Goal: Information Seeking & Learning: Check status

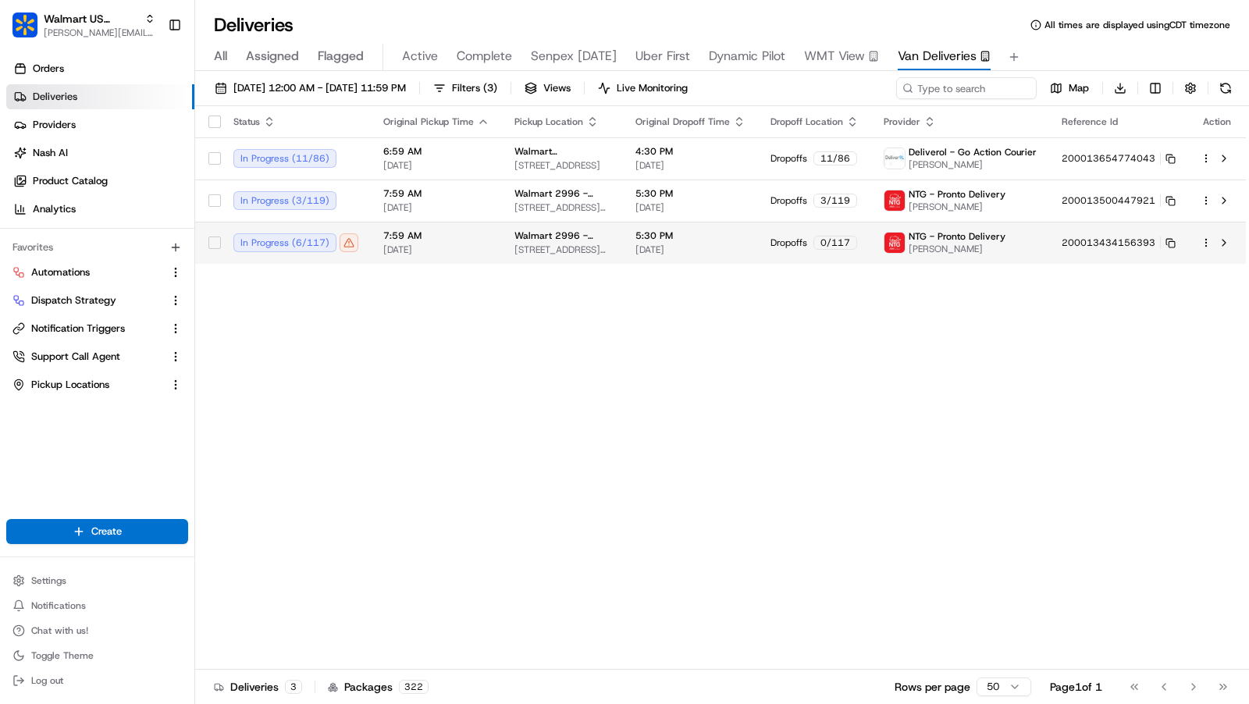
click at [671, 256] on td "5:30 PM 08/24/2025" at bounding box center [690, 243] width 135 height 42
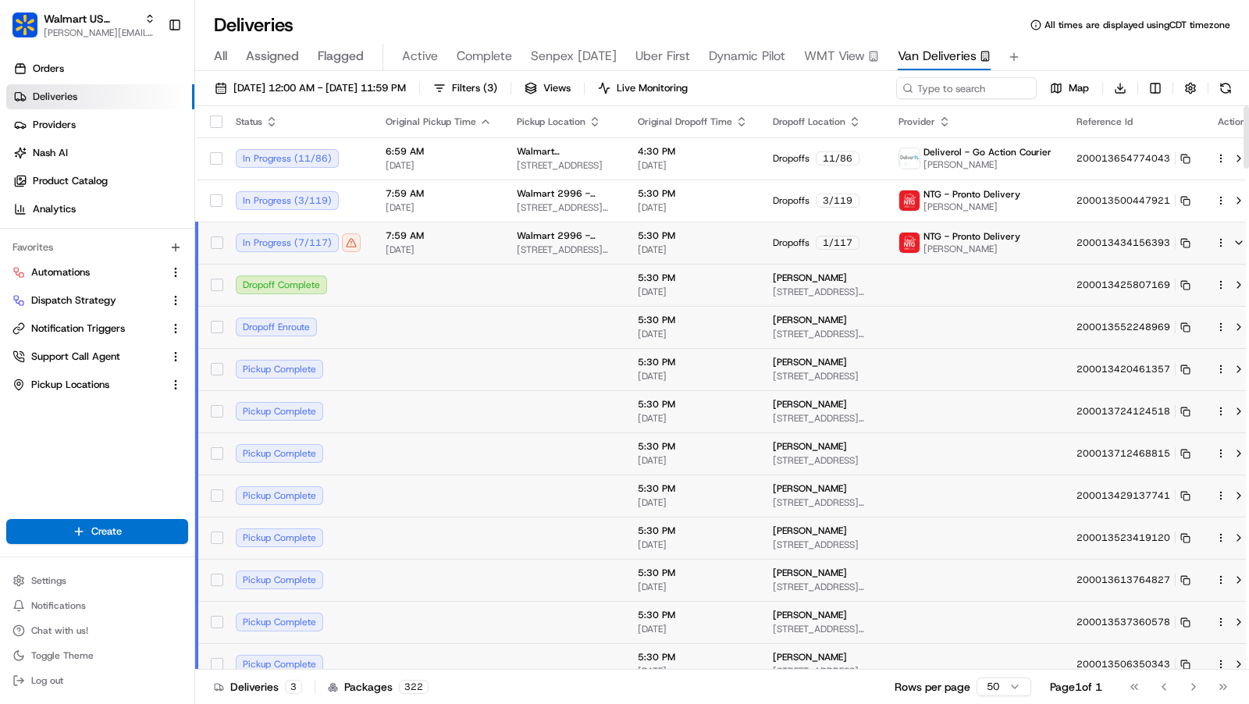
click at [562, 250] on span "18121 MARSH LN, DALLAS, TX 75287, US" at bounding box center [565, 250] width 96 height 12
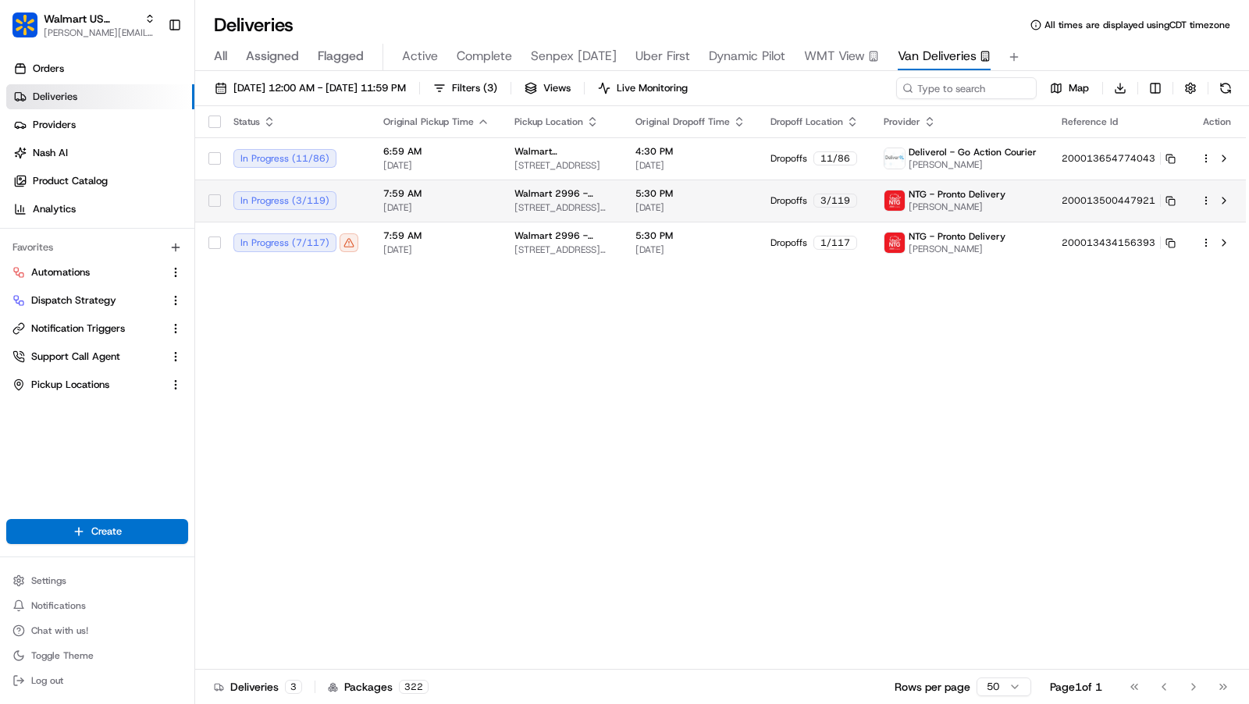
click at [562, 201] on span "18121 MARSH LN, DALLAS, TX 75287, US" at bounding box center [563, 207] width 96 height 12
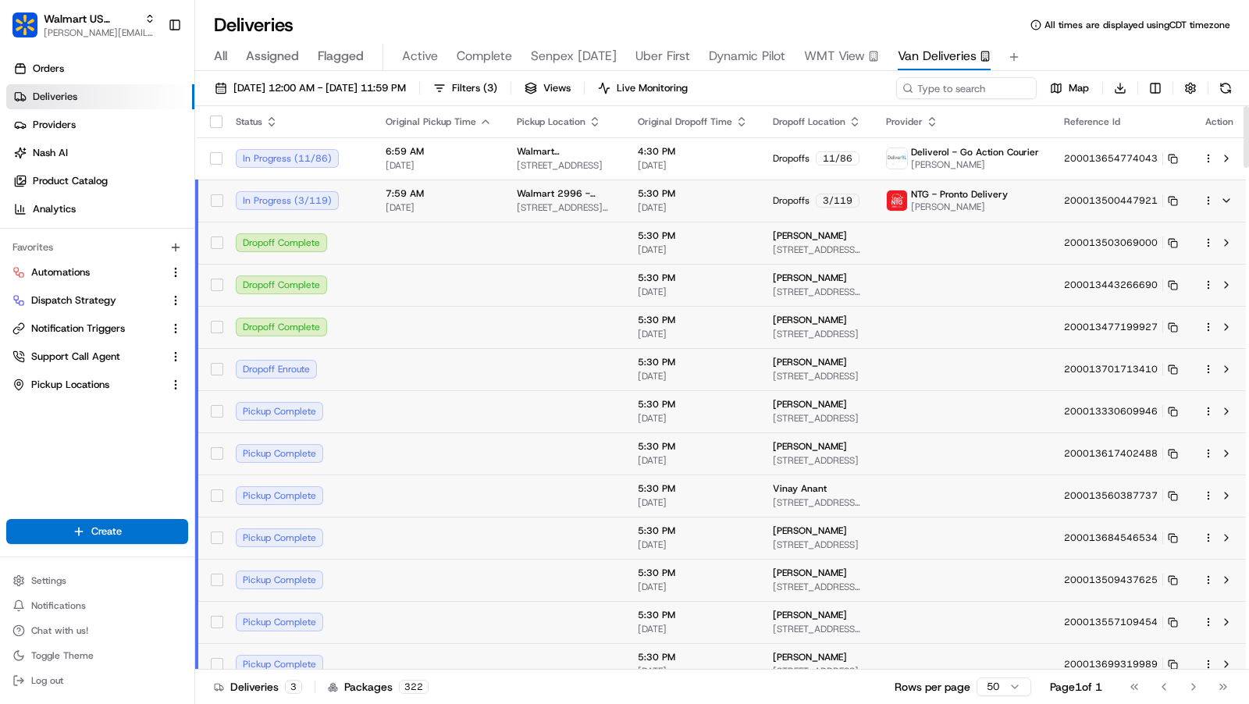
click at [562, 201] on span "18121 MARSH LN, DALLAS, TX 75287, US" at bounding box center [565, 207] width 96 height 12
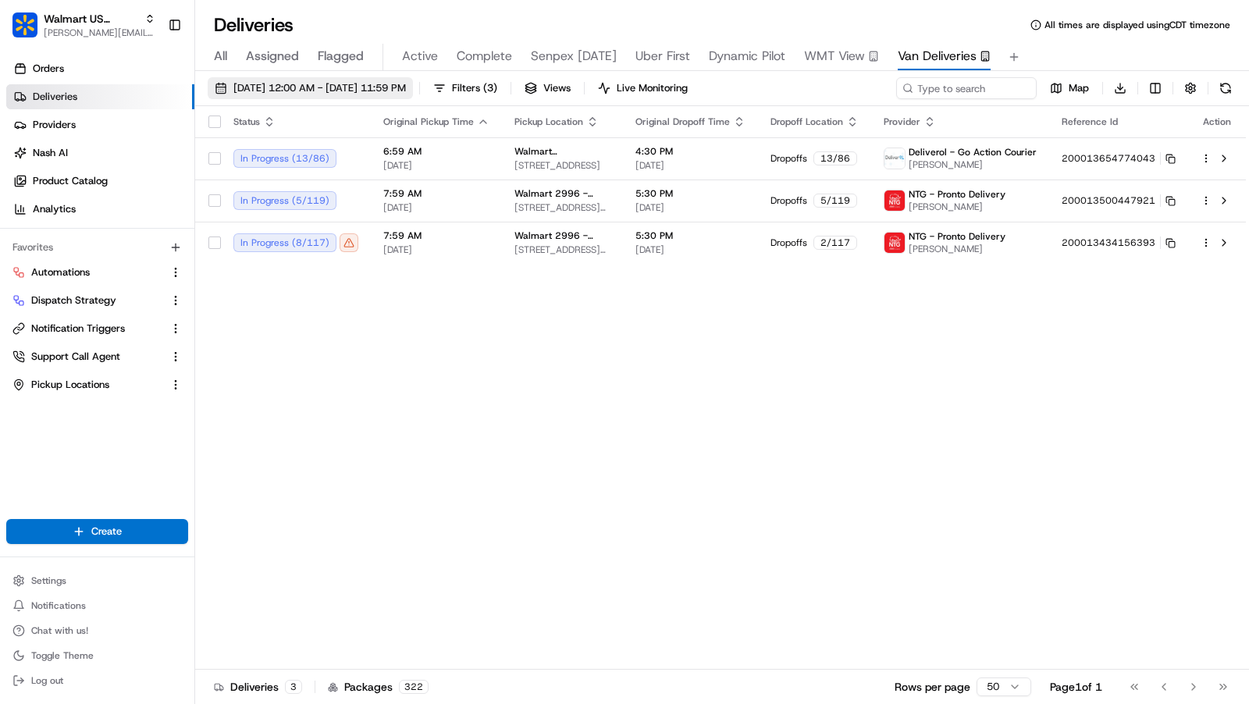
click at [406, 91] on span "[DATE] 12:00 AM - [DATE] 11:59 PM" at bounding box center [319, 88] width 173 height 14
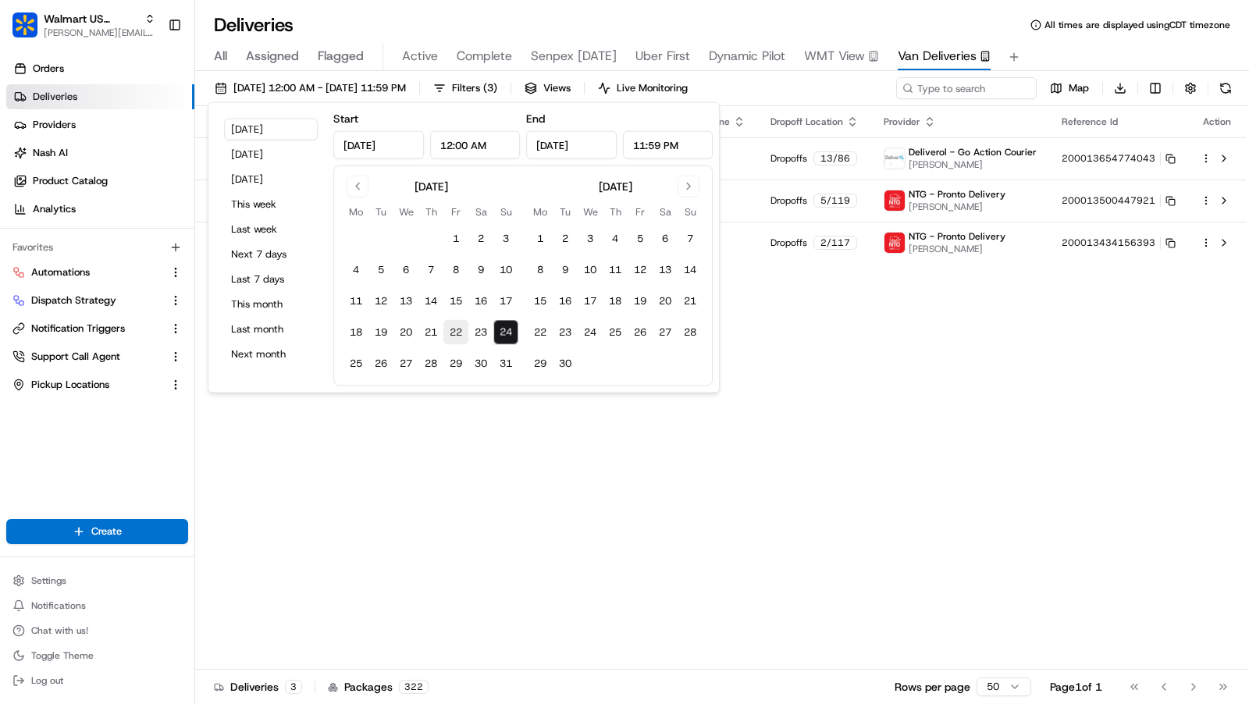
click at [454, 324] on button "22" at bounding box center [455, 332] width 25 height 25
type input "Aug 22, 2025"
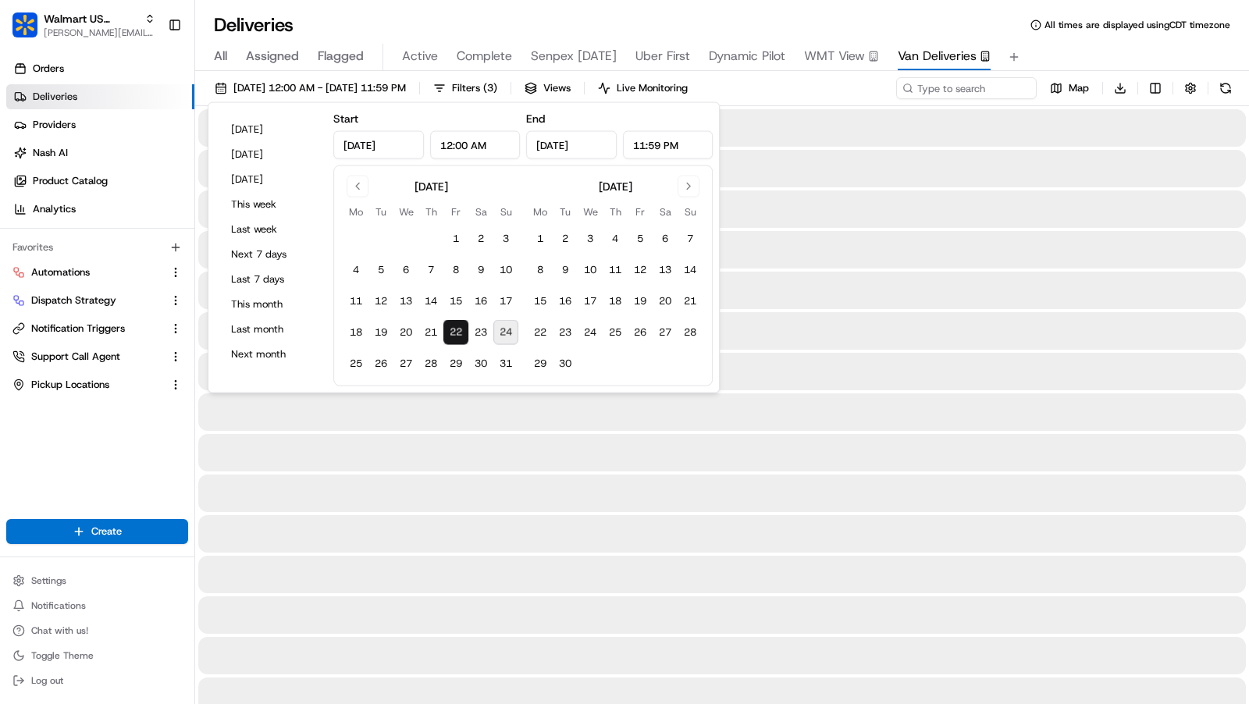
click at [454, 324] on button "22" at bounding box center [455, 332] width 25 height 25
click at [1096, 55] on div "All Assigned Flagged Active Complete Senpex Today Uber First Dynamic Pilot WMT …" at bounding box center [722, 57] width 1054 height 27
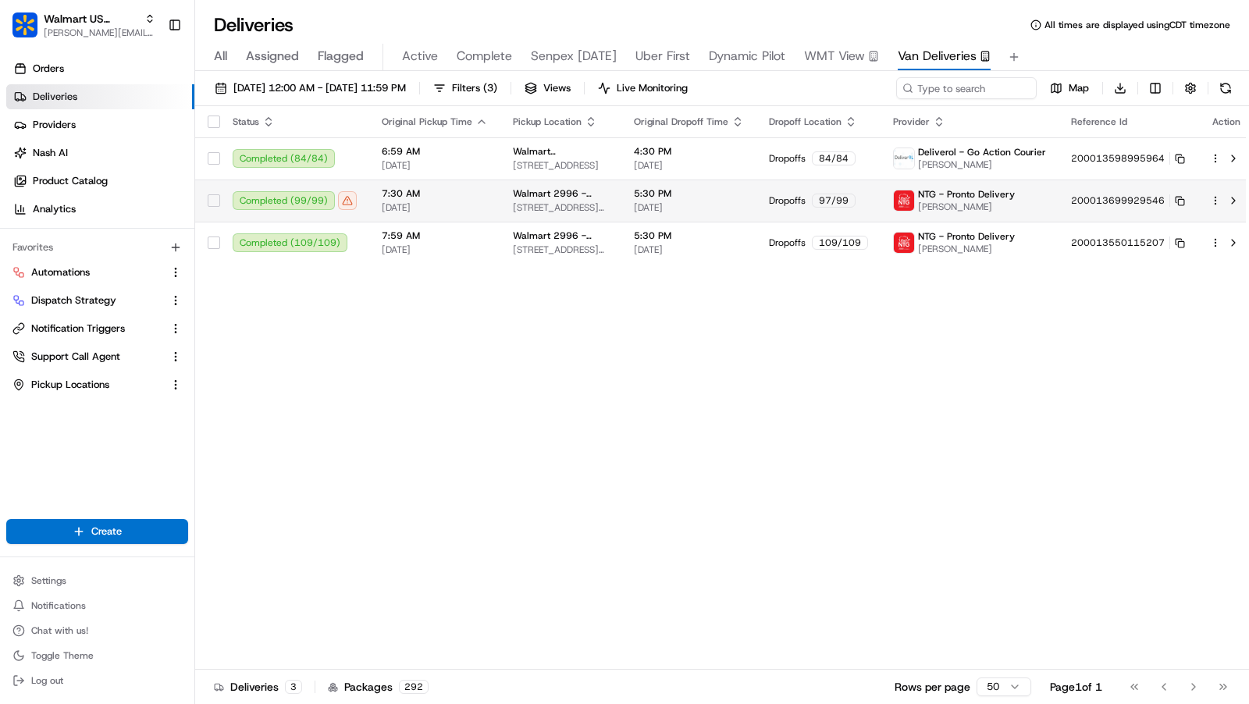
click at [508, 208] on td "Walmart 2996 - Dallas, TX 18121 MARSH LN, DALLAS, TX 75287, US" at bounding box center [560, 201] width 121 height 42
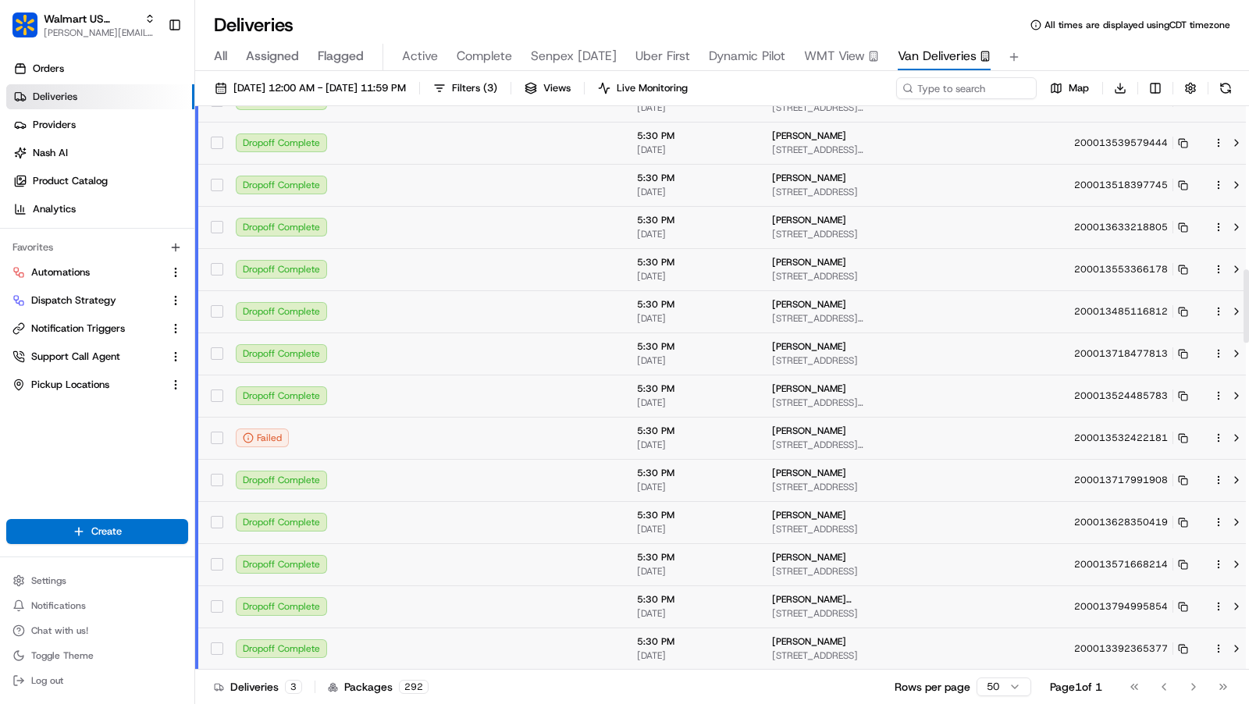
scroll to position [1270, 0]
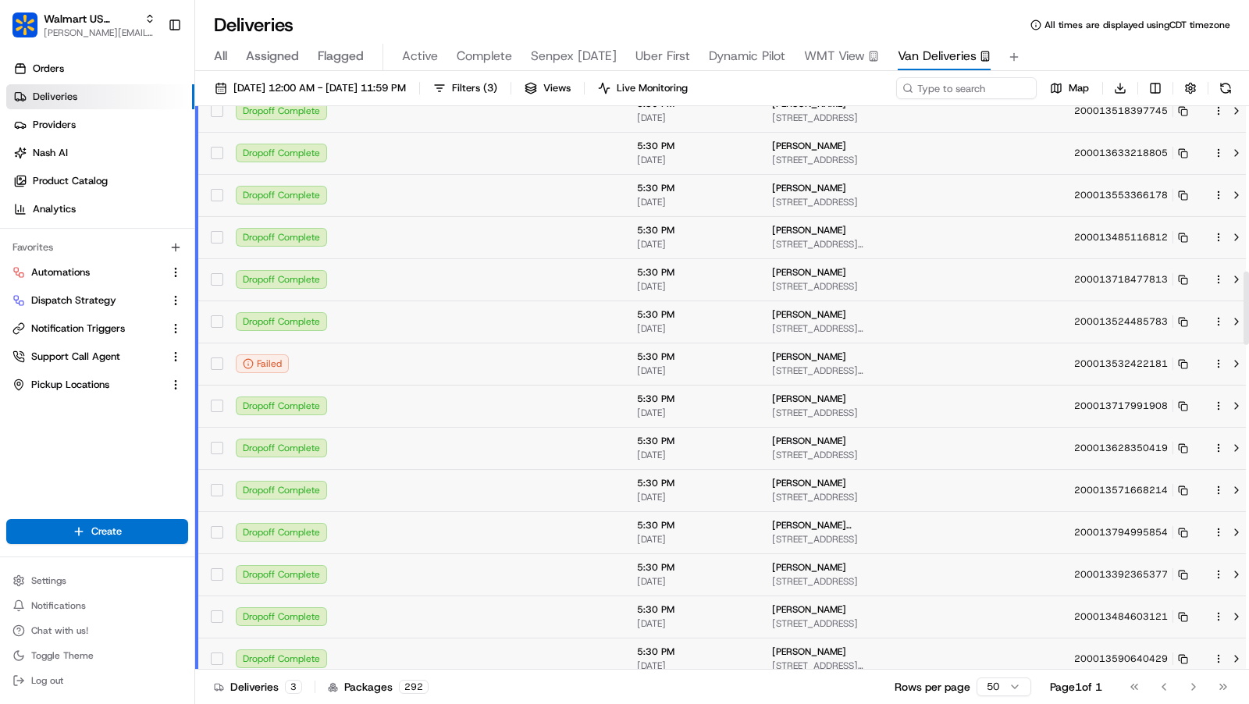
click at [404, 362] on td at bounding box center [437, 364] width 131 height 42
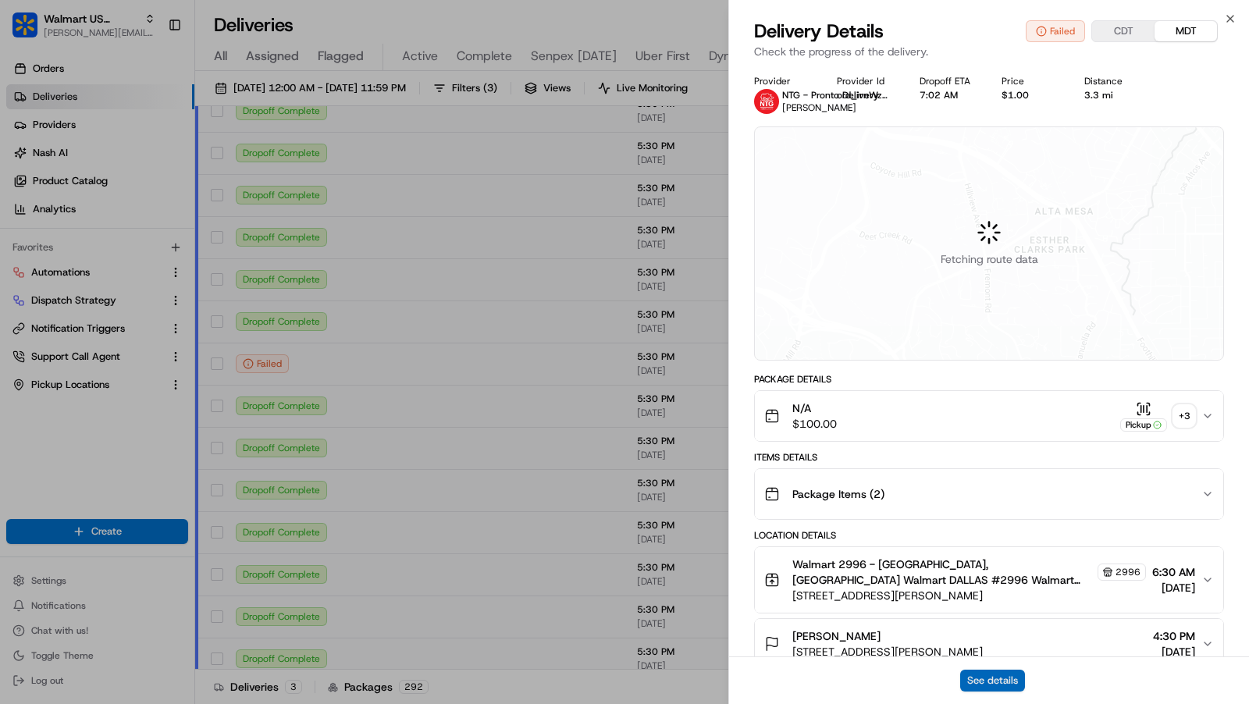
click at [1003, 675] on button "See details" at bounding box center [992, 681] width 65 height 22
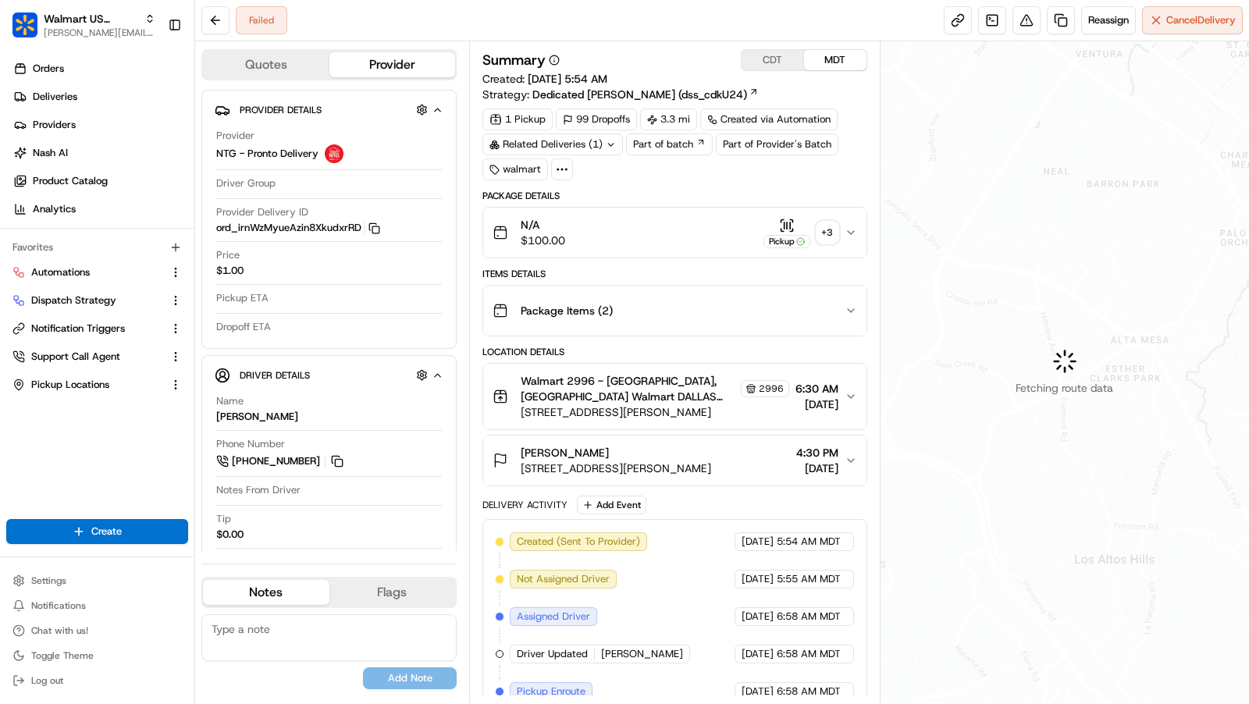
scroll to position [340, 0]
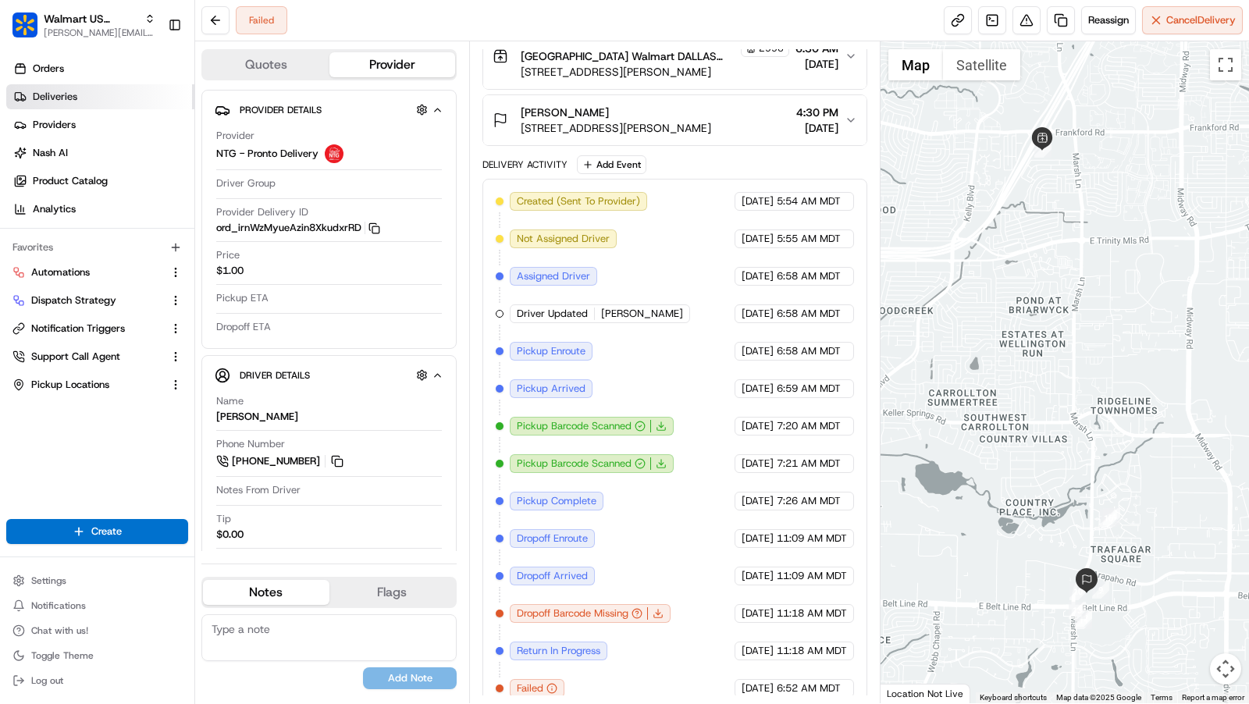
click at [77, 98] on link "Deliveries" at bounding box center [100, 96] width 188 height 25
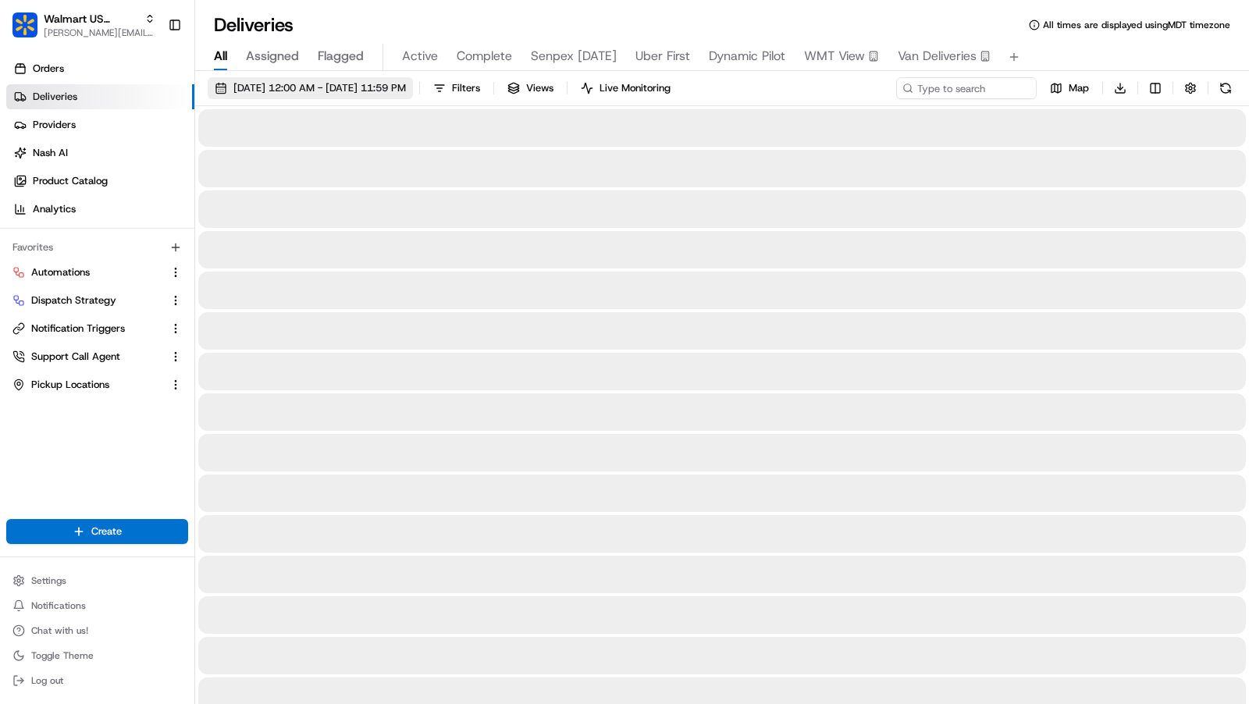
click at [413, 96] on button "08/24/2025 12:00 AM - 08/24/2025 11:59 PM" at bounding box center [310, 88] width 205 height 22
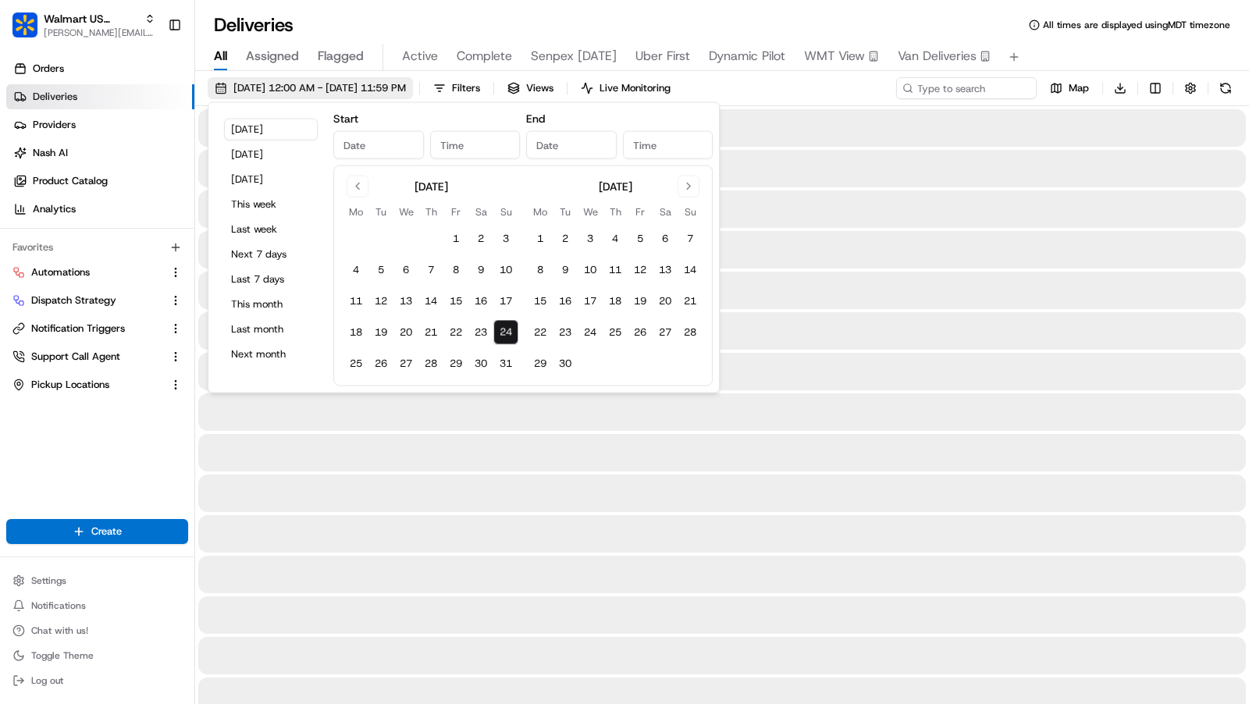
type input "Aug 24, 2025"
type input "12:00 AM"
type input "Aug 24, 2025"
type input "11:59 PM"
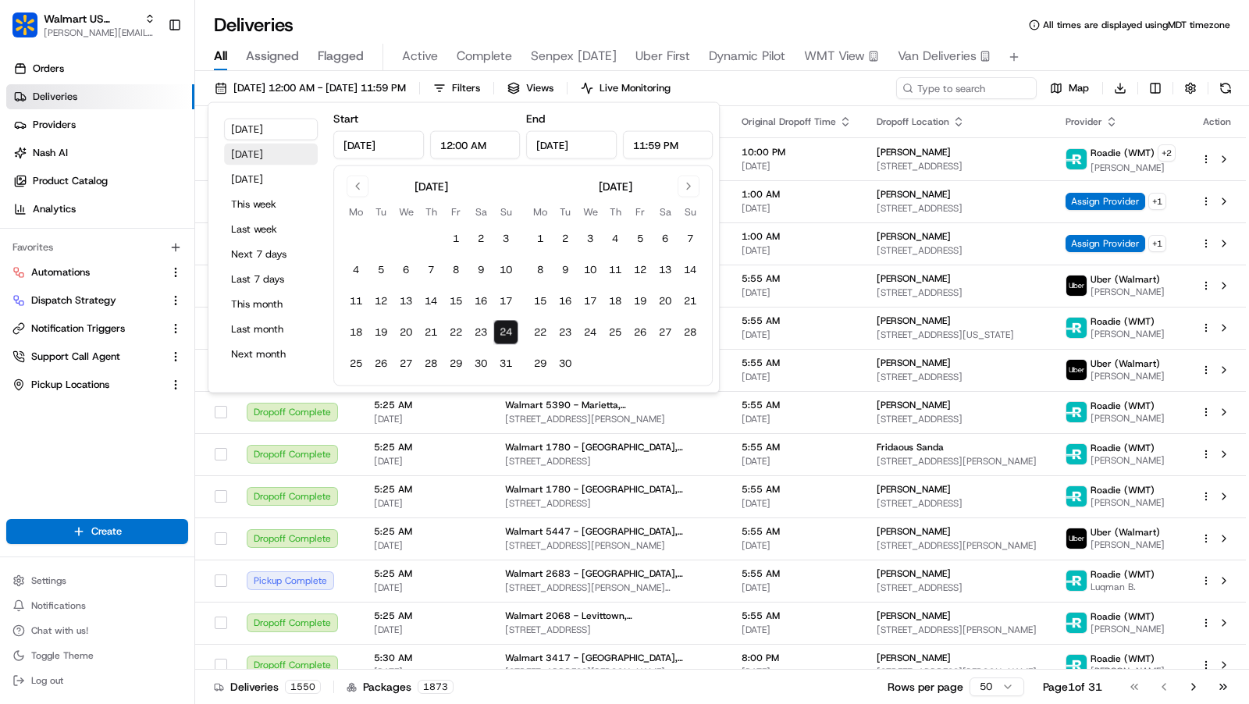
click at [276, 158] on button "Yesterday" at bounding box center [271, 155] width 94 height 22
type input "Aug 23, 2025"
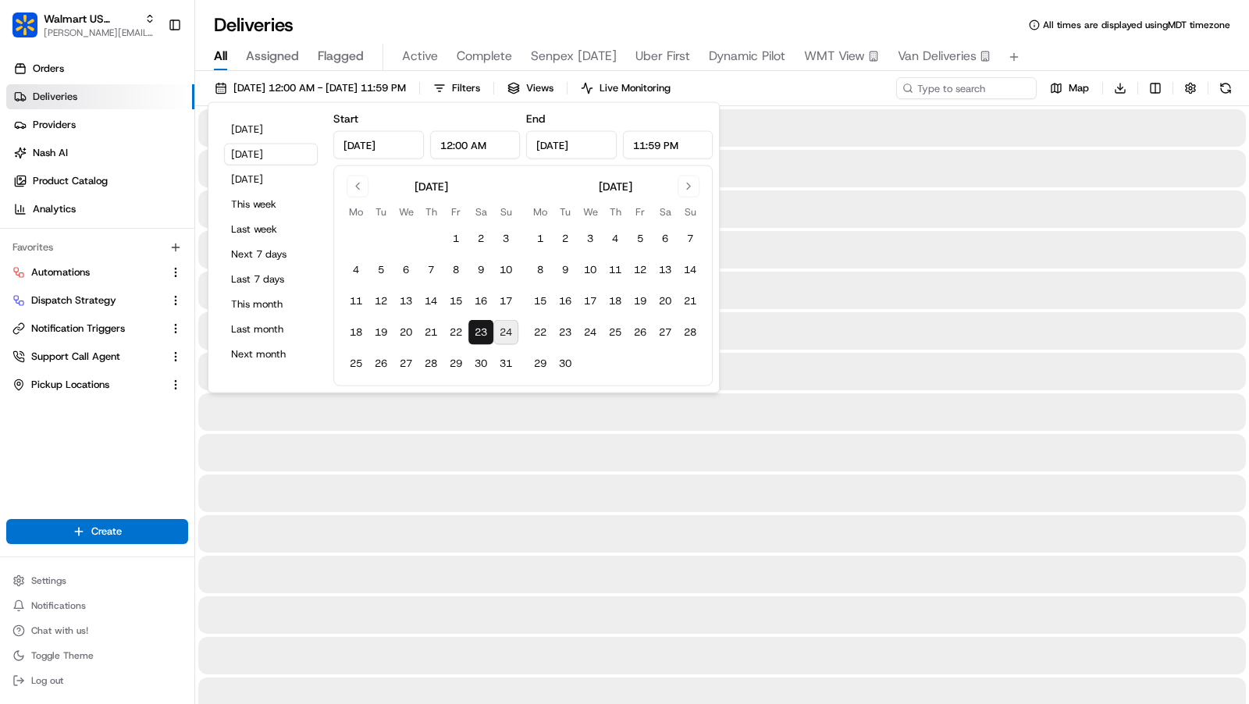
click at [1147, 42] on div "All Assigned Flagged Active Complete Senpex Today Uber First Dynamic Pilot WMT …" at bounding box center [722, 54] width 1054 height 34
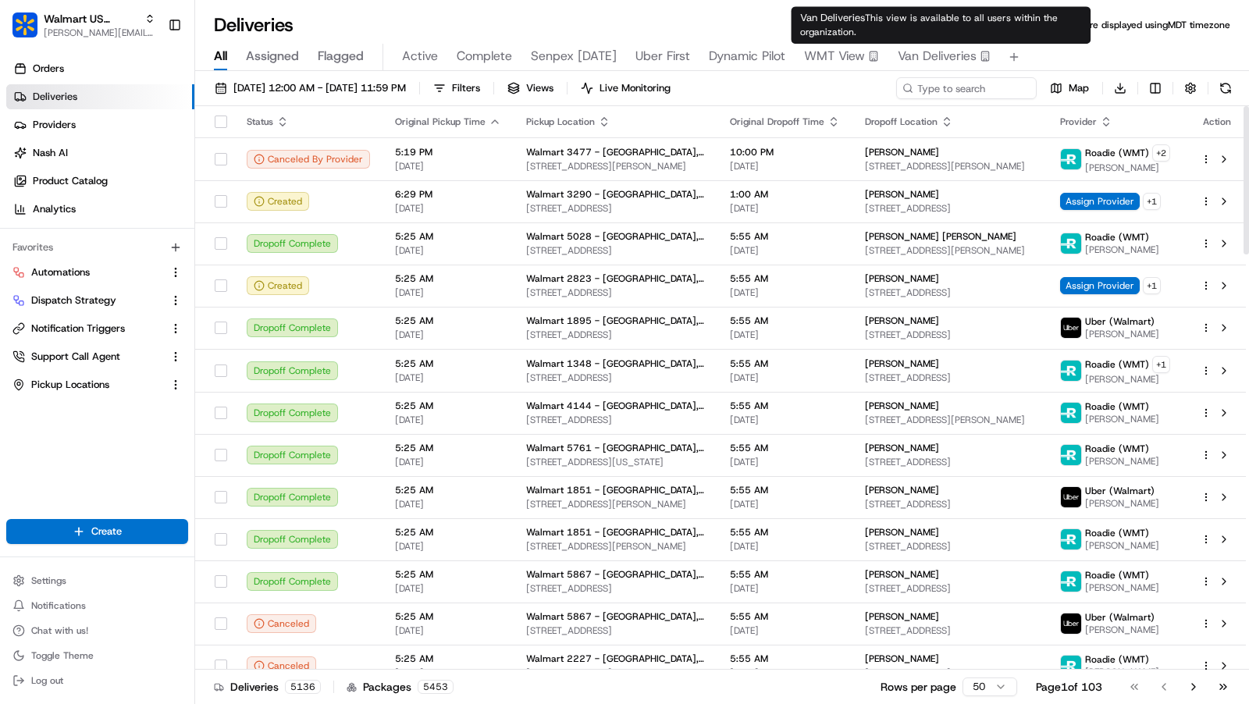
click at [929, 61] on span "Van Deliveries" at bounding box center [937, 56] width 79 height 19
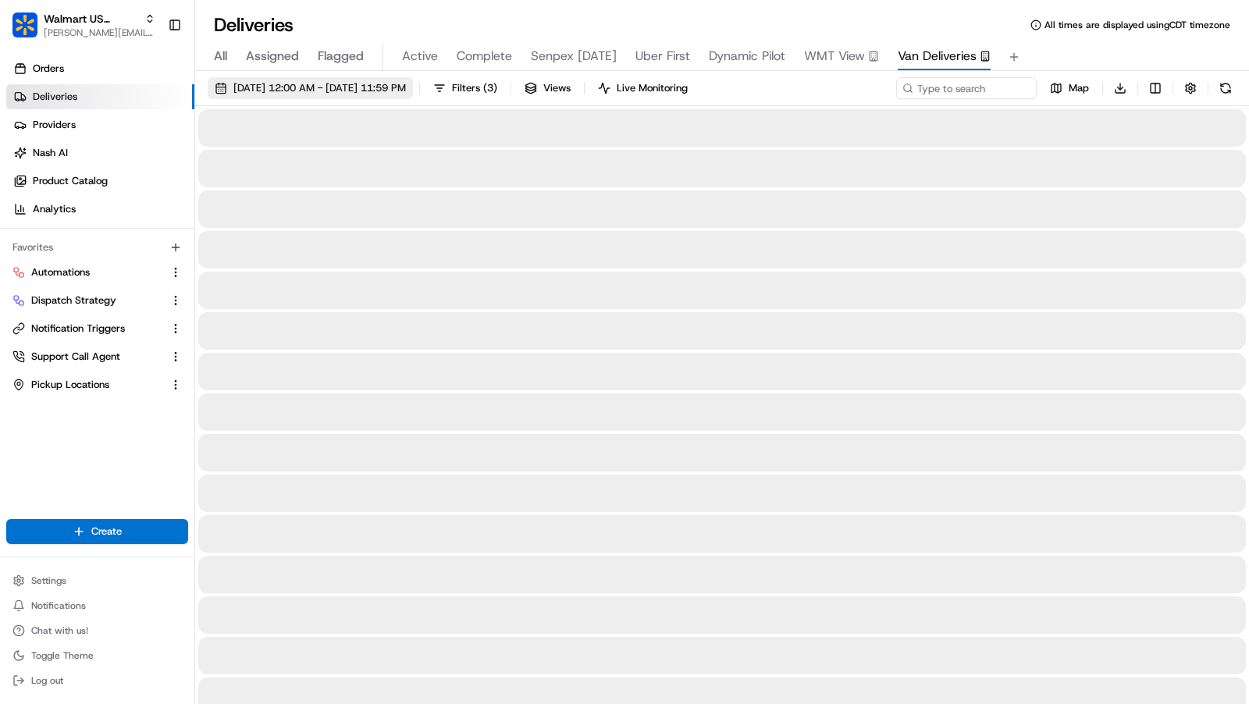
click at [399, 92] on span "08/24/2025 12:00 AM - 08/24/2025 11:59 PM" at bounding box center [319, 88] width 173 height 14
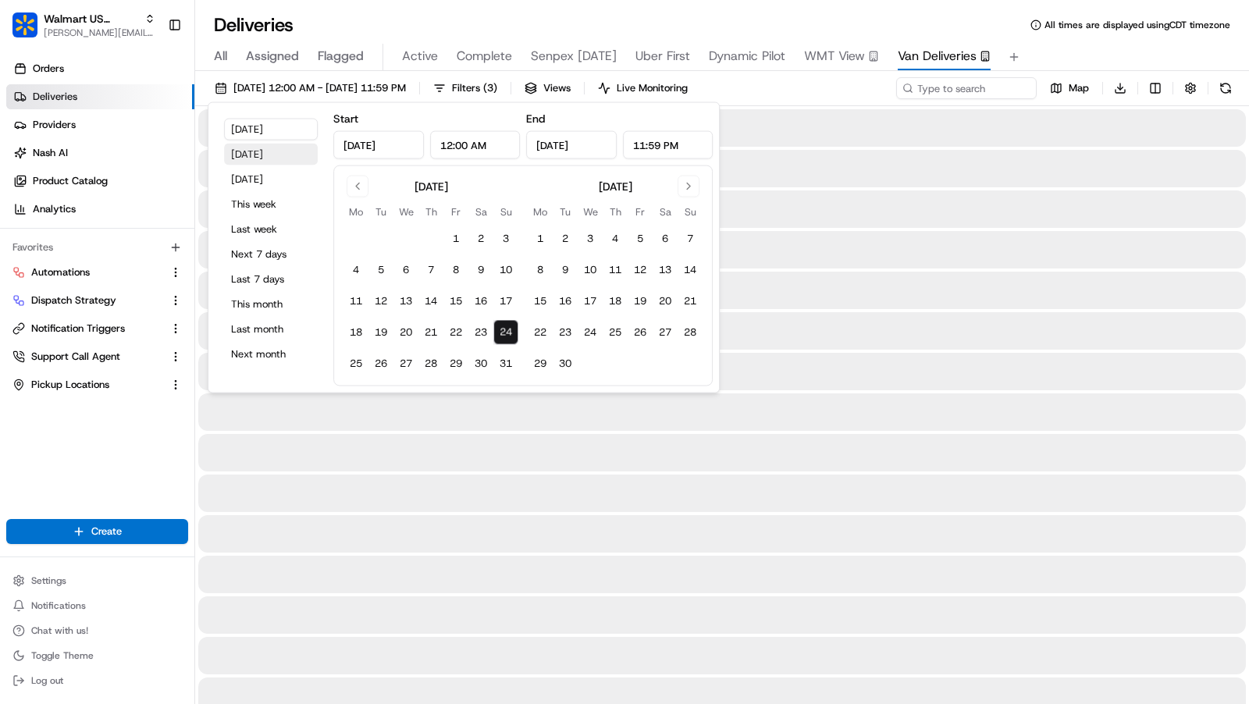
click at [274, 147] on button "Yesterday" at bounding box center [271, 155] width 94 height 22
type input "Aug 23, 2025"
click at [274, 147] on button "Yesterday" at bounding box center [271, 155] width 94 height 22
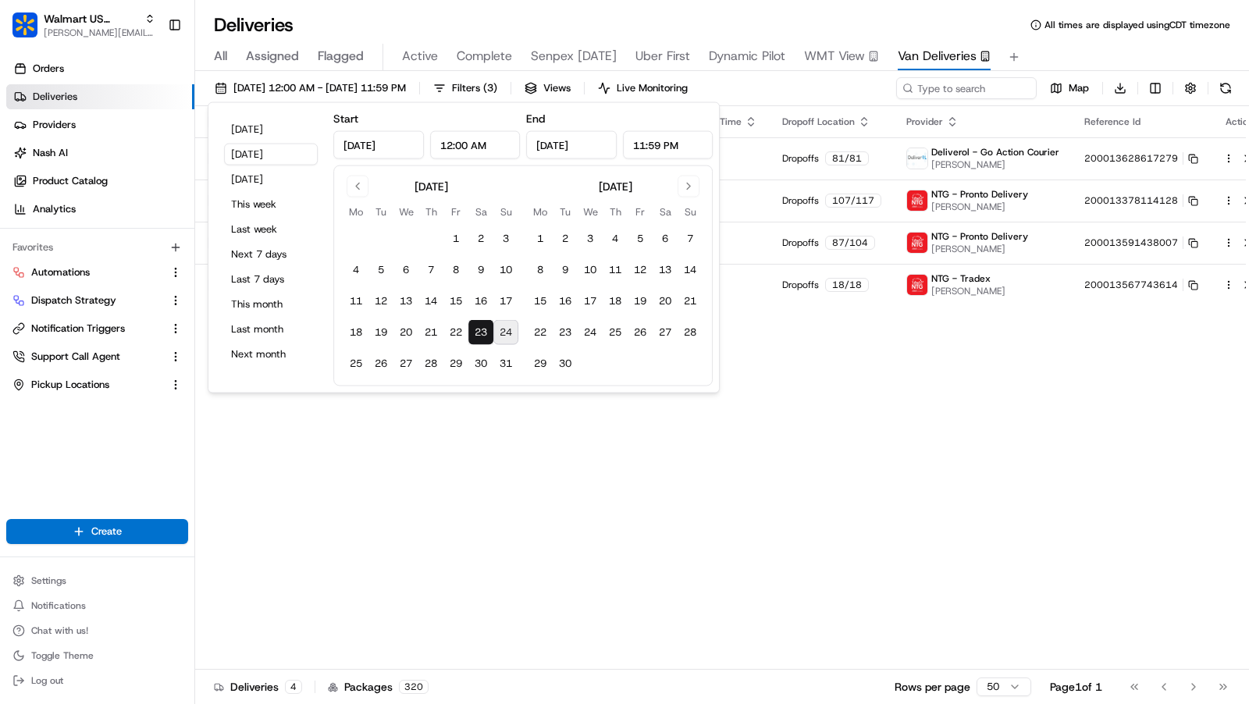
click at [1177, 48] on div "All Assigned Flagged Active Complete Senpex Today Uber First Dynamic Pilot WMT …" at bounding box center [722, 57] width 1054 height 27
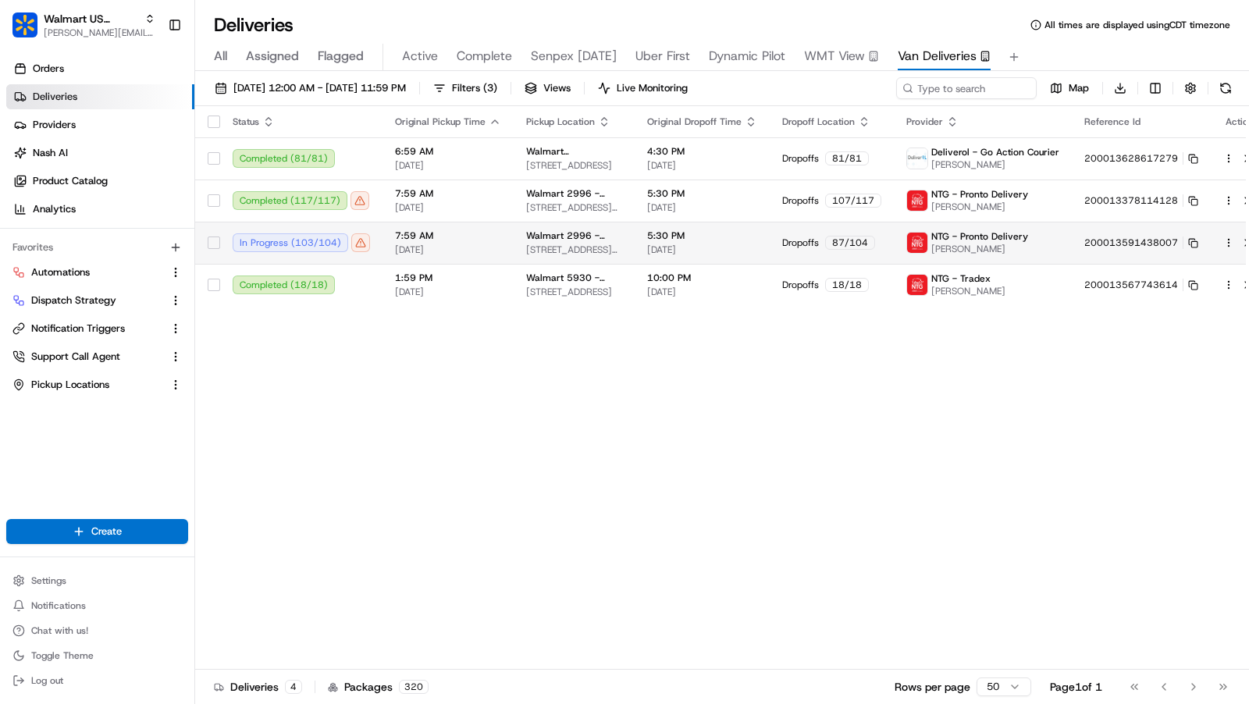
click at [772, 244] on td "Dropoffs 87 / 104" at bounding box center [832, 243] width 124 height 42
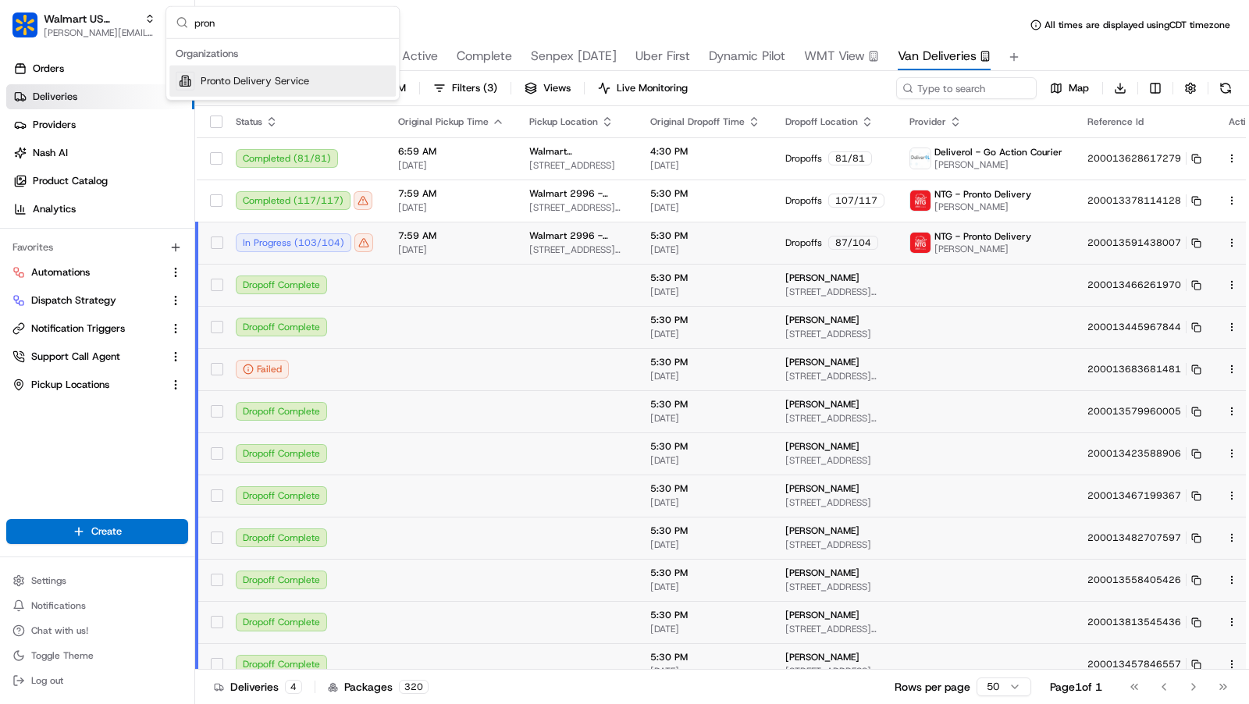
type input "pron"
click at [280, 86] on span "Pronto Delivery Service" at bounding box center [255, 81] width 109 height 14
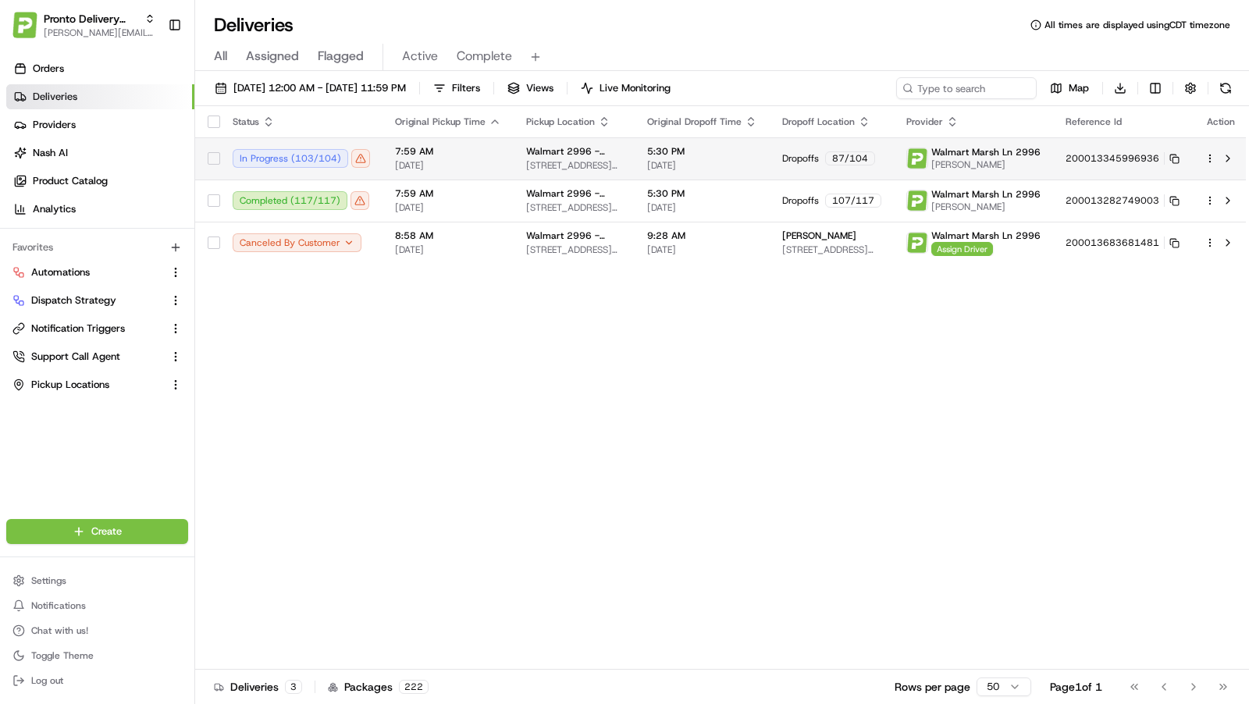
click at [452, 150] on span "7:59 AM" at bounding box center [448, 151] width 106 height 12
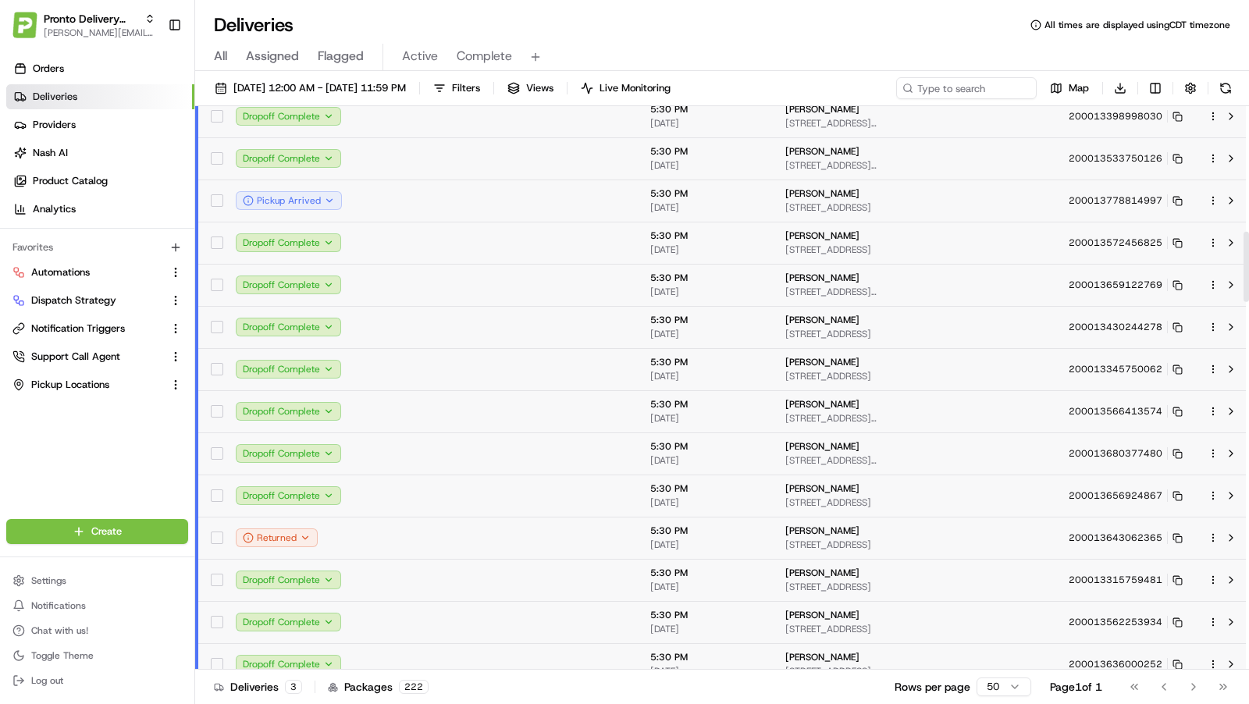
scroll to position [1011, 0]
click at [335, 201] on icon "button" at bounding box center [329, 201] width 11 height 11
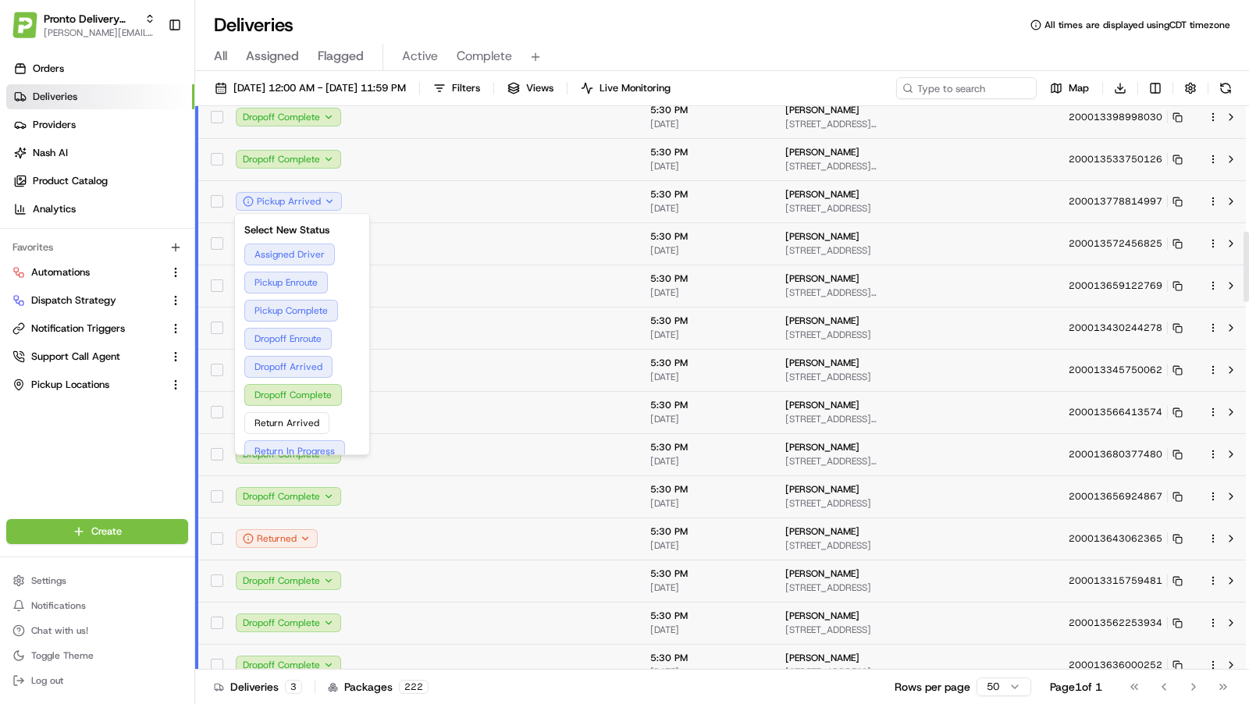
scroll to position [100, 0]
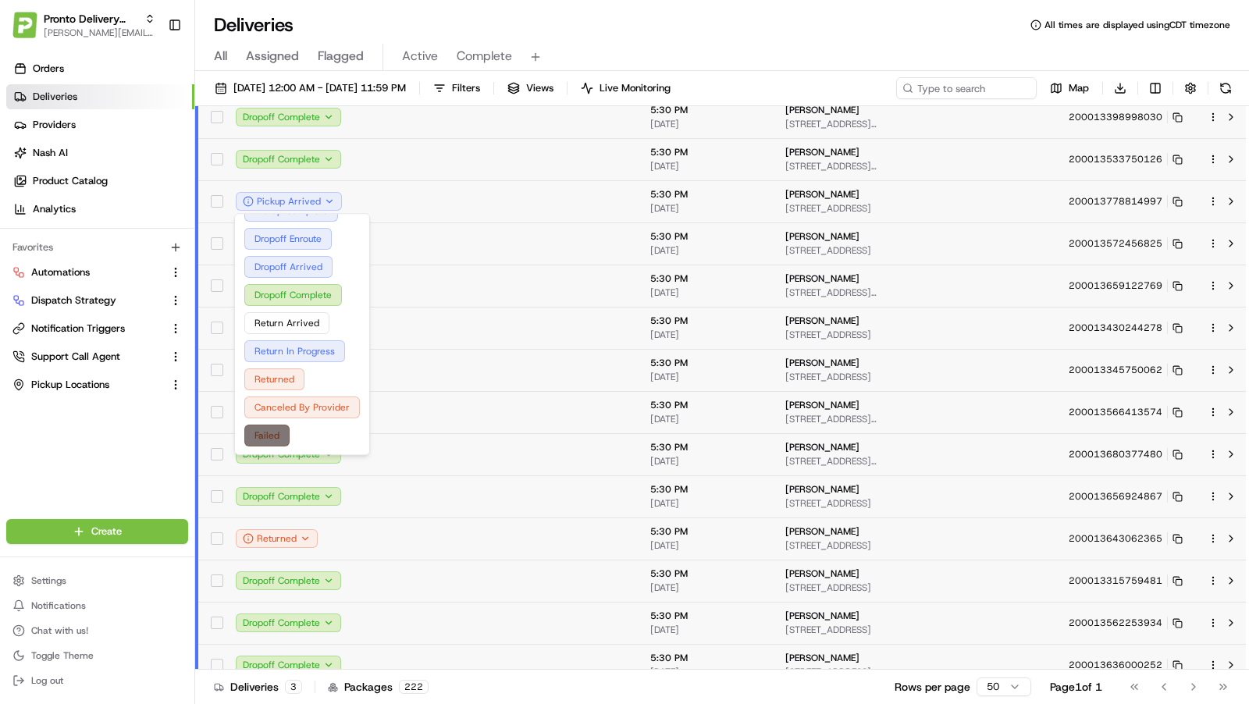
click at [271, 431] on button "Failed" at bounding box center [302, 436] width 116 height 22
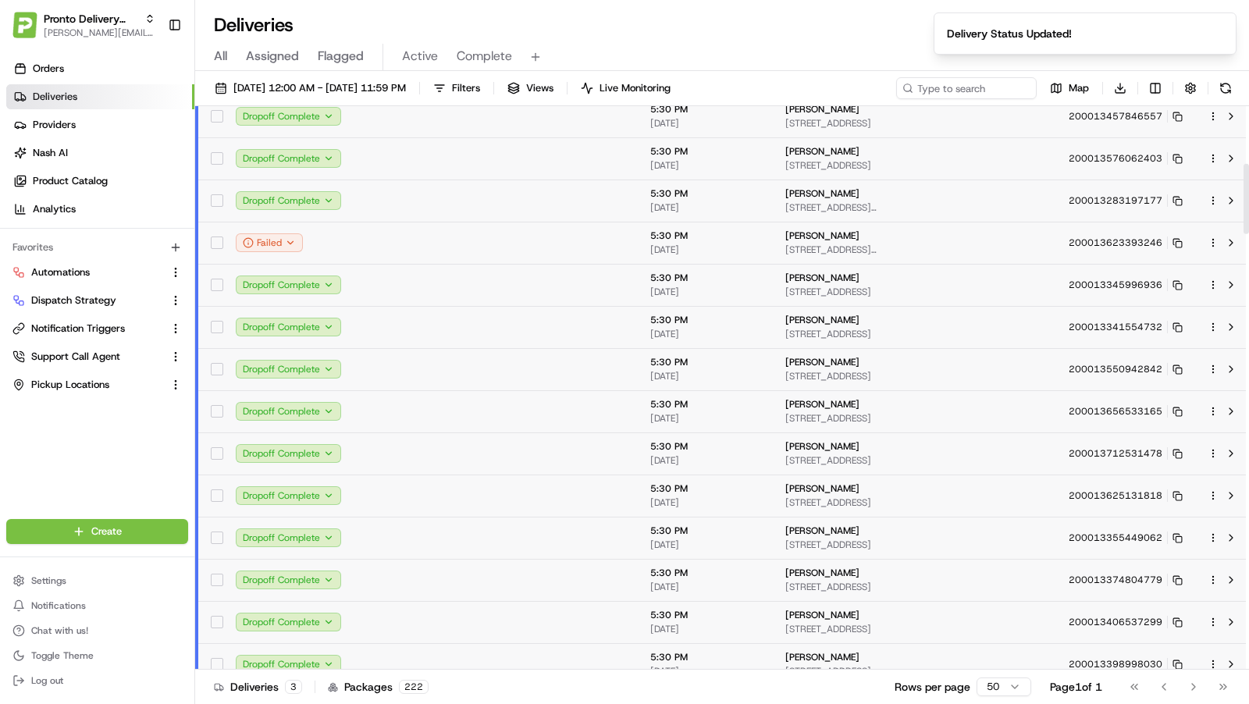
scroll to position [0, 0]
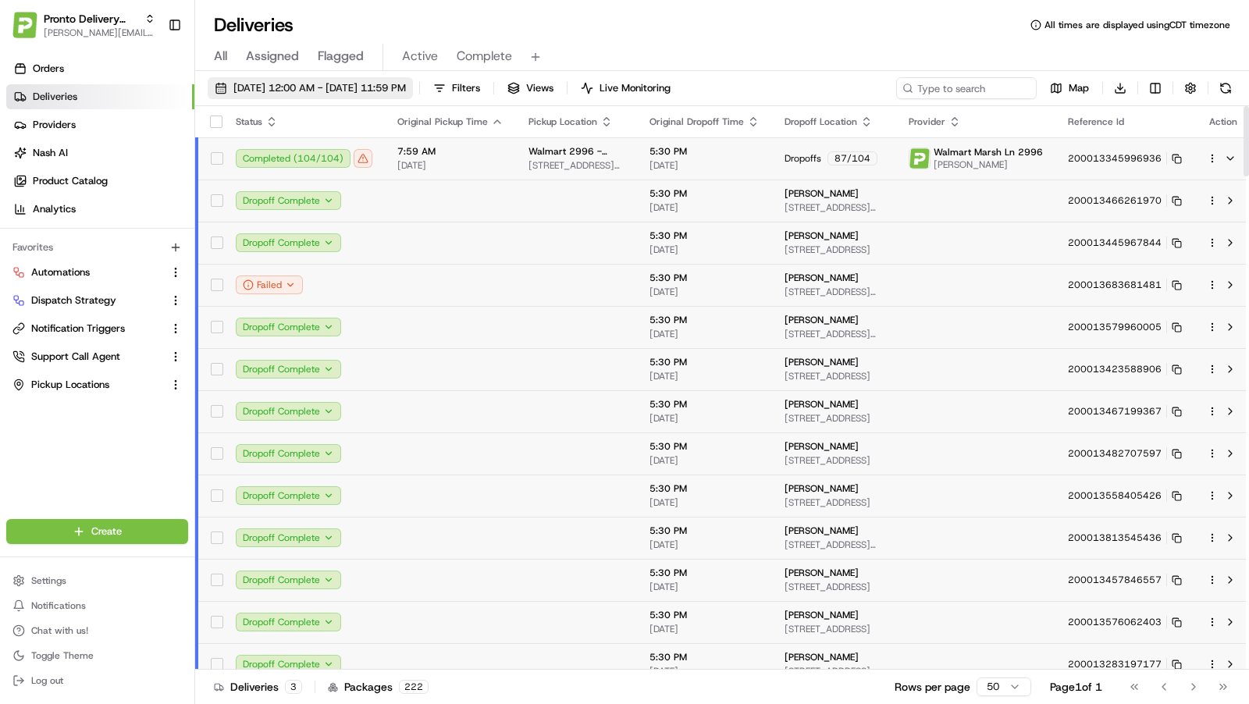
click at [406, 83] on span "08/23/2025 12:00 AM - 08/23/2025 11:59 PM" at bounding box center [319, 88] width 173 height 14
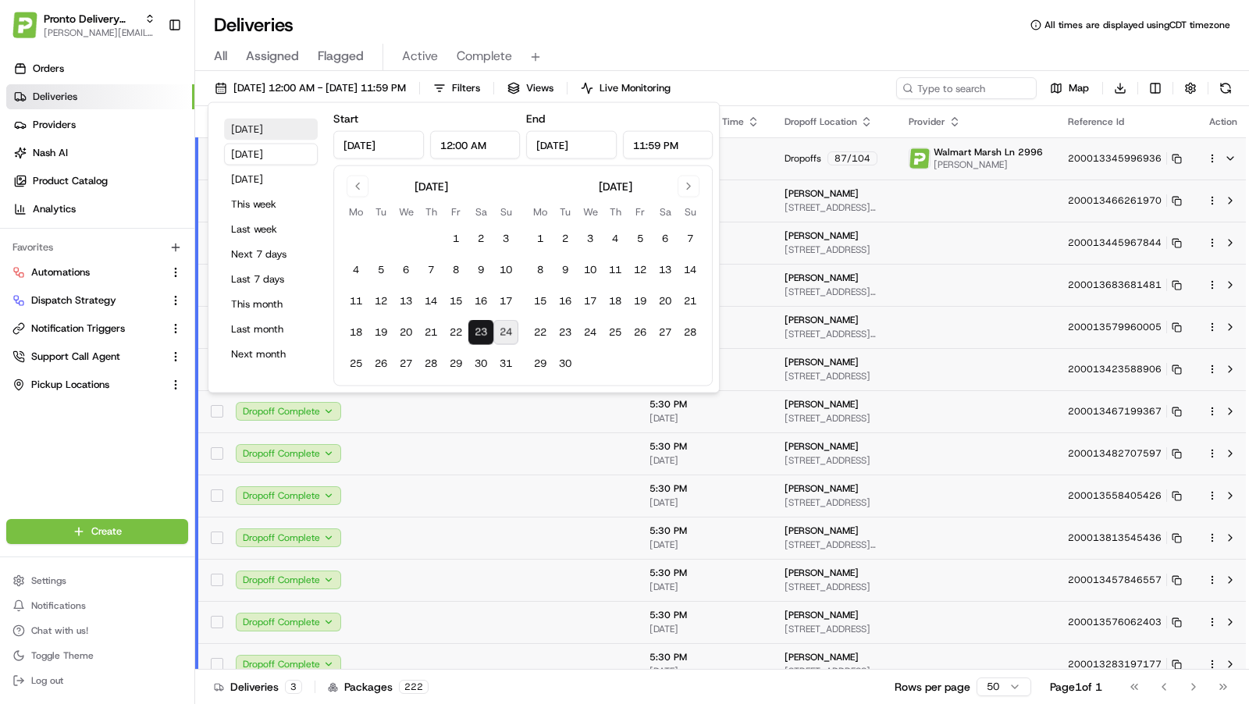
click at [265, 130] on button "Today" at bounding box center [271, 130] width 94 height 22
type input "Aug 24, 2025"
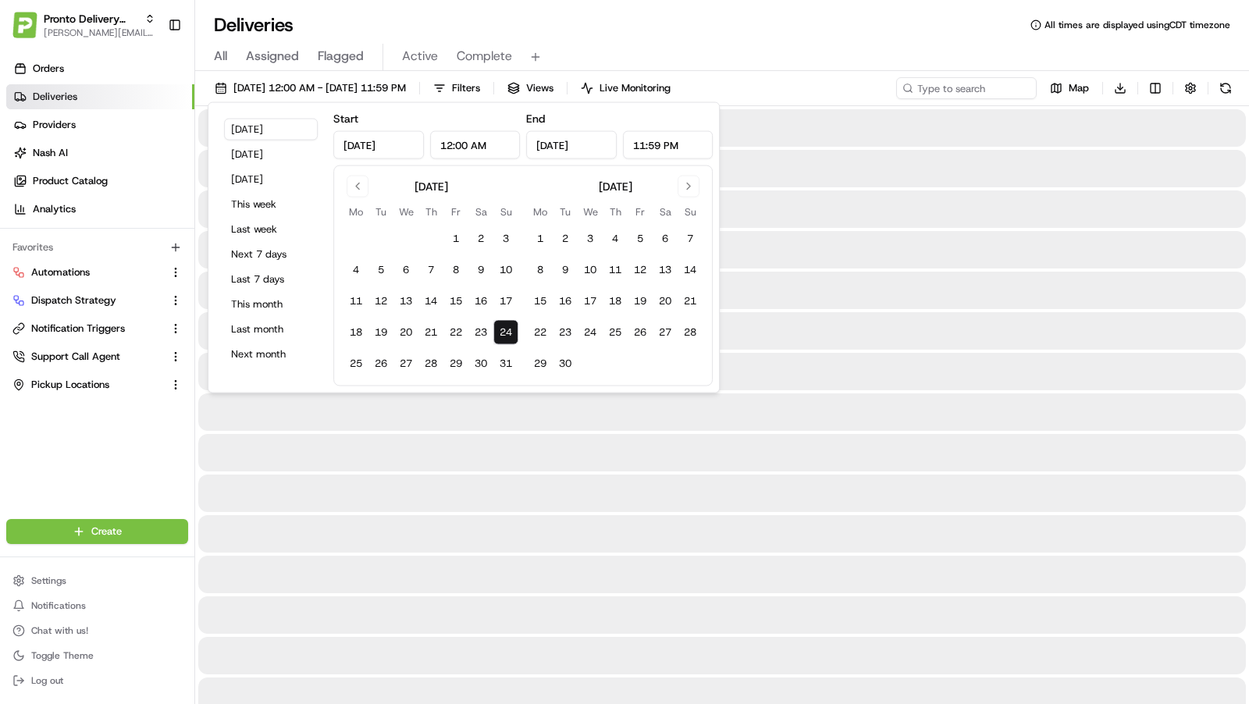
click at [799, 32] on div "Deliveries All times are displayed using CDT timezone" at bounding box center [722, 24] width 1054 height 25
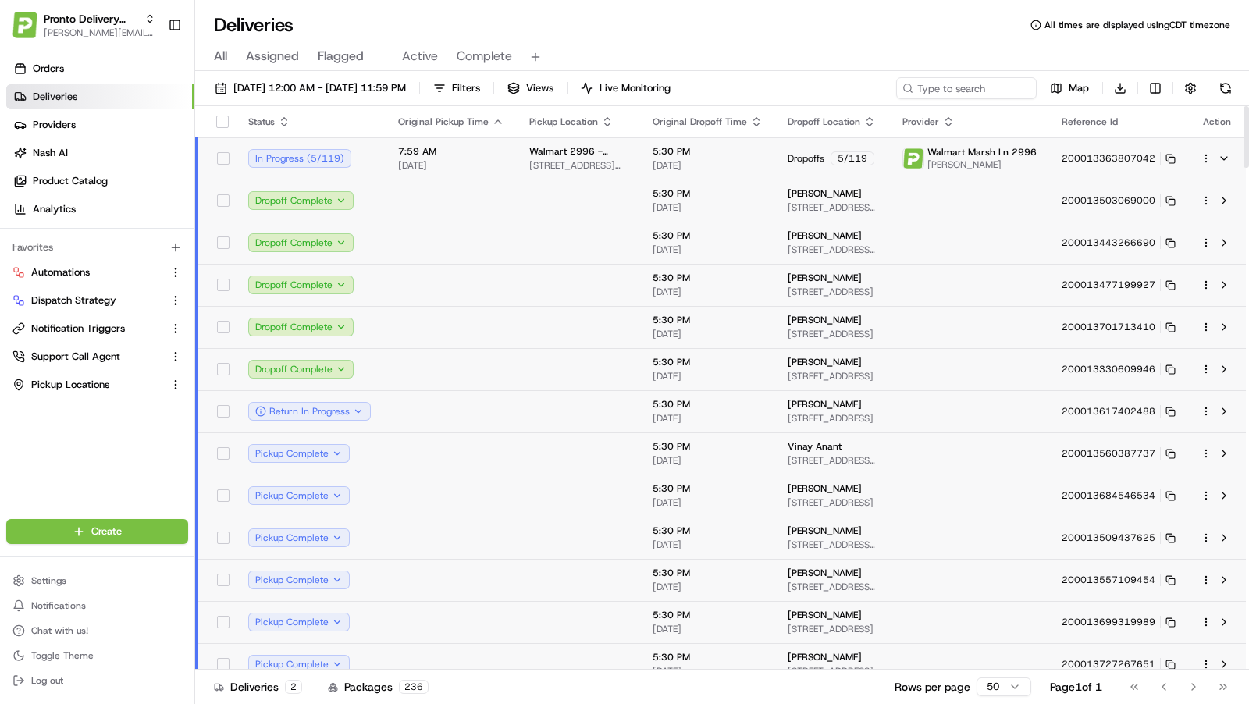
click at [775, 164] on td "Dropoffs 5 / 119" at bounding box center [832, 158] width 115 height 42
